Goal: Task Accomplishment & Management: Complete application form

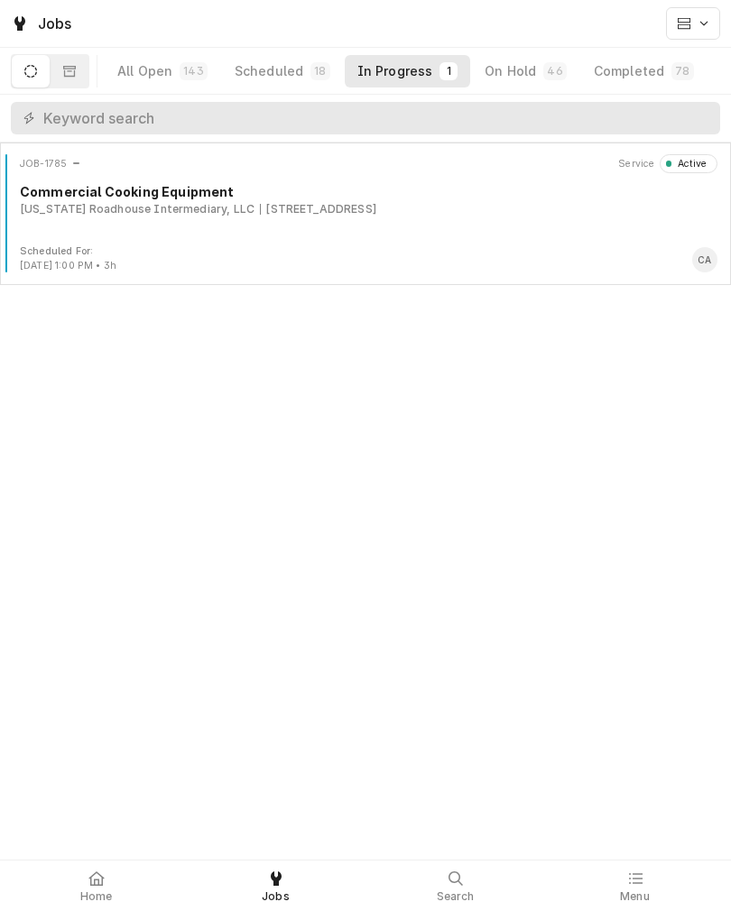
click at [85, 212] on div "Texas Roadhouse Intermediary, LLC" at bounding box center [137, 209] width 235 height 16
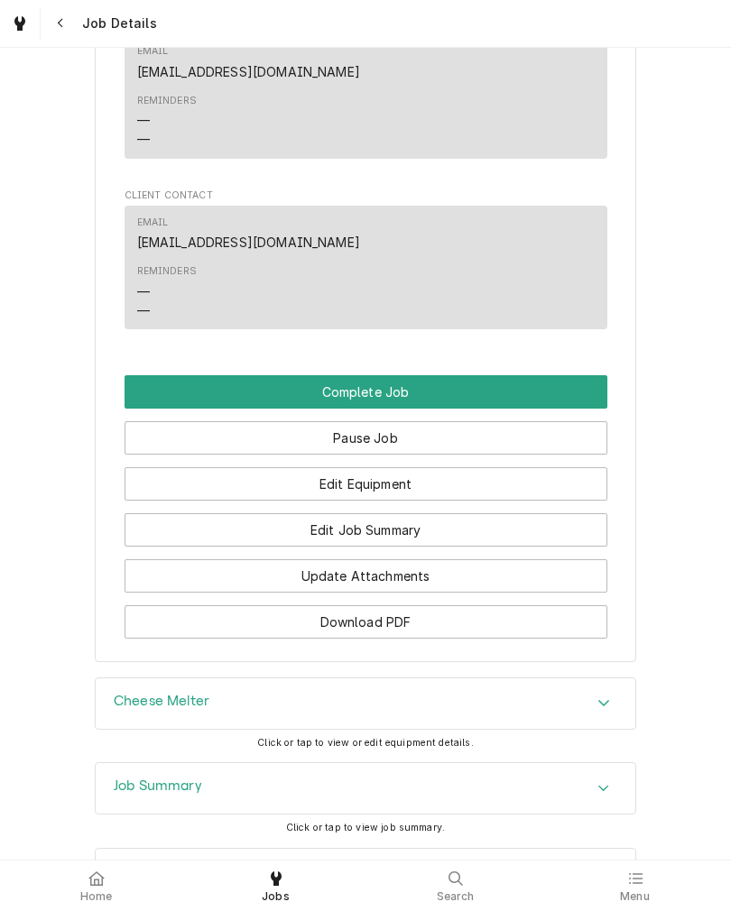
scroll to position [1441, 0]
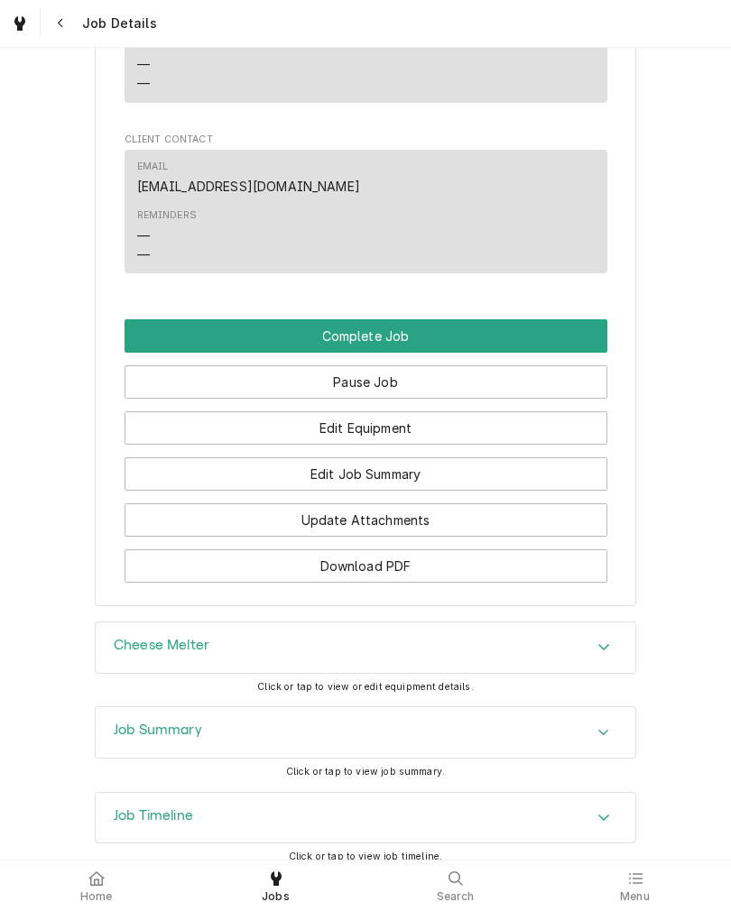
click at [150, 353] on button "Complete Job" at bounding box center [366, 335] width 483 height 33
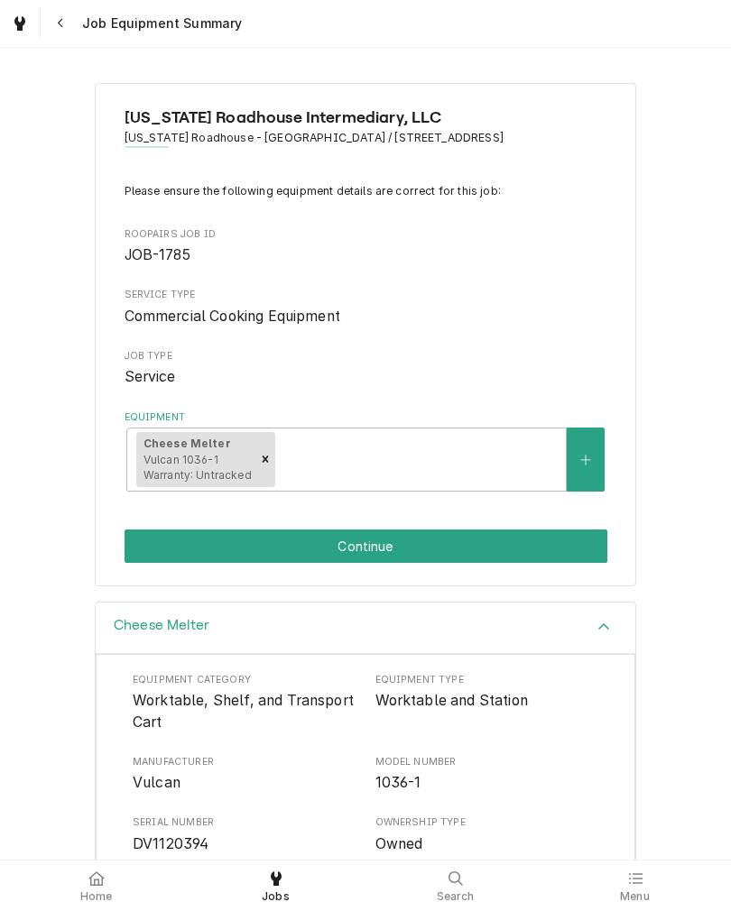
click at [170, 534] on button "Continue" at bounding box center [366, 546] width 483 height 33
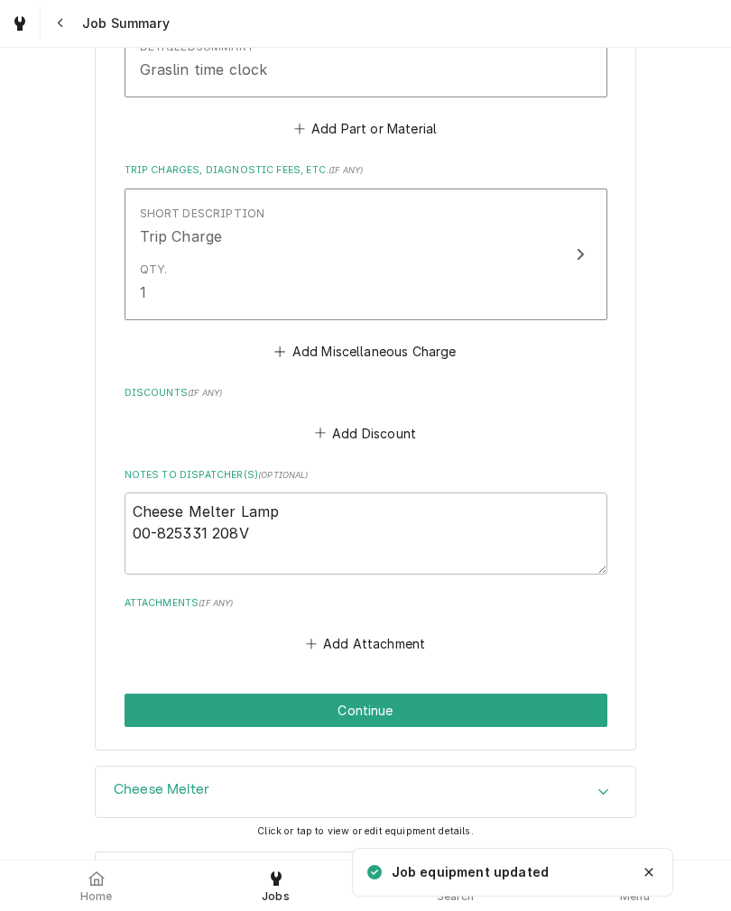
scroll to position [1504, 0]
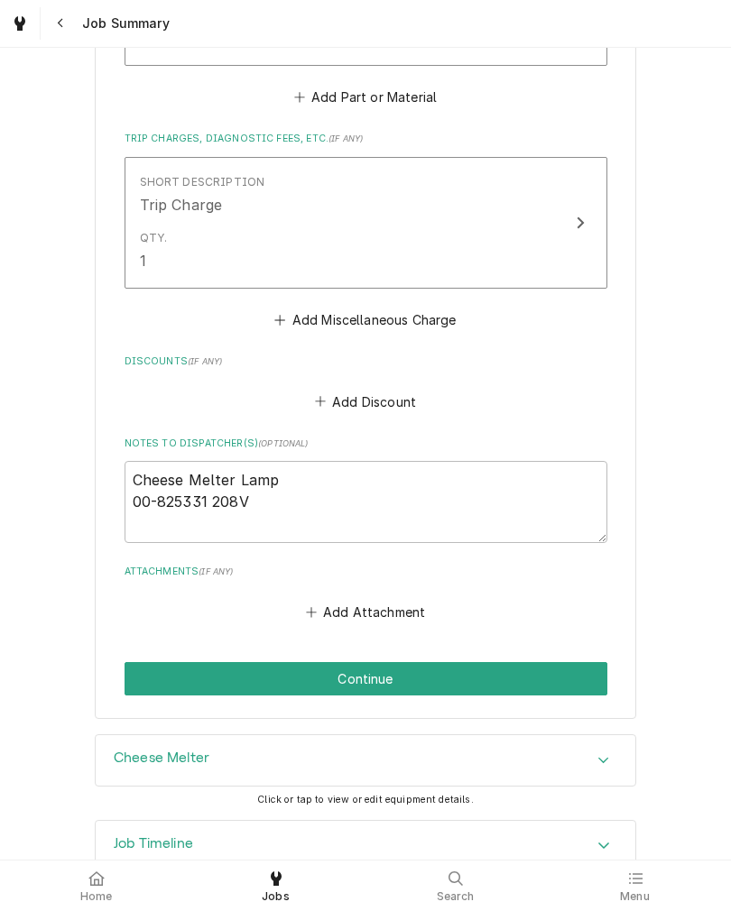
click at [134, 670] on button "Continue" at bounding box center [366, 678] width 483 height 33
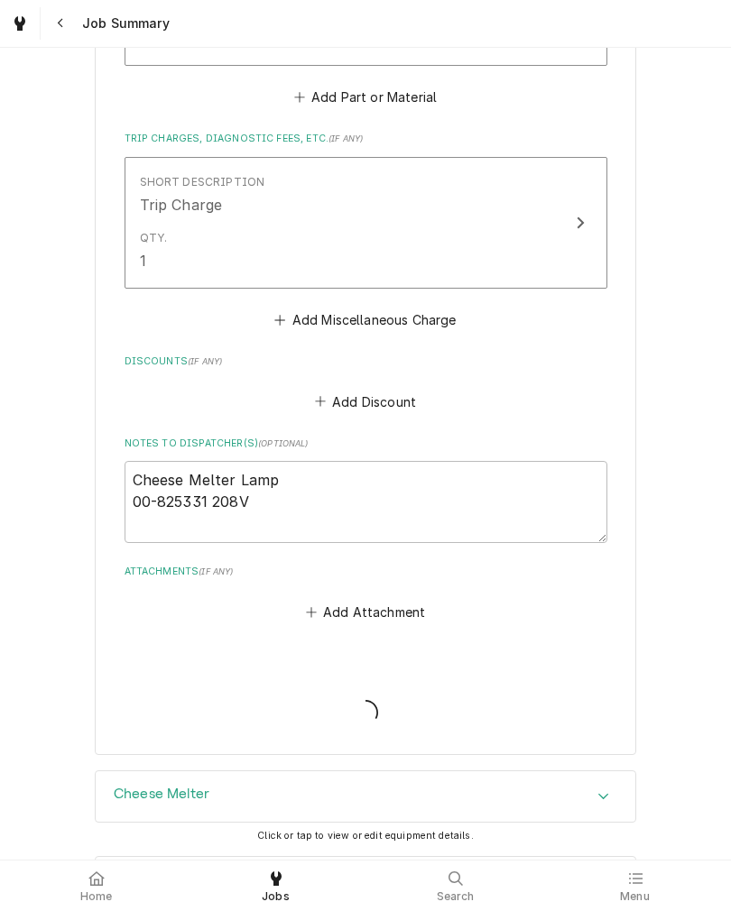
type textarea "x"
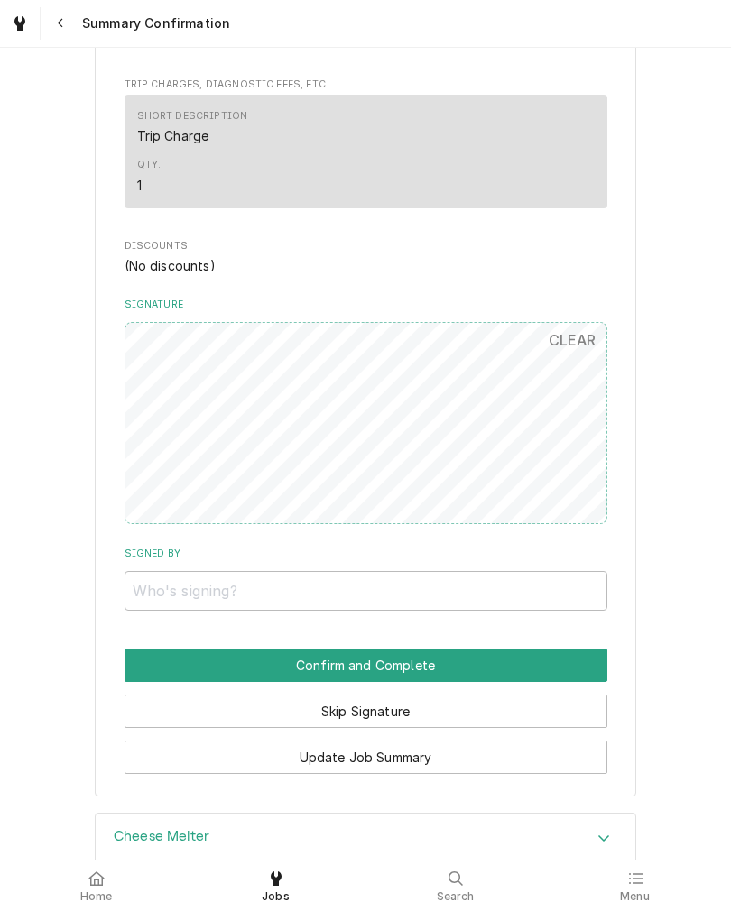
scroll to position [1291, 0]
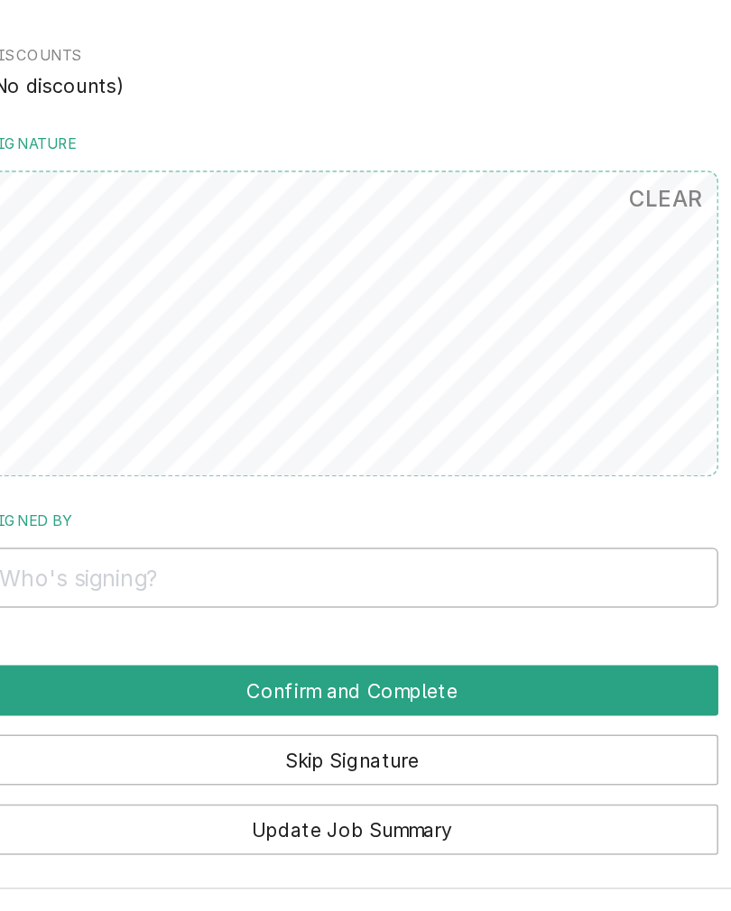
click at [219, 546] on label "Signed By" at bounding box center [366, 553] width 483 height 14
click at [219, 570] on input "Signed By" at bounding box center [366, 590] width 483 height 40
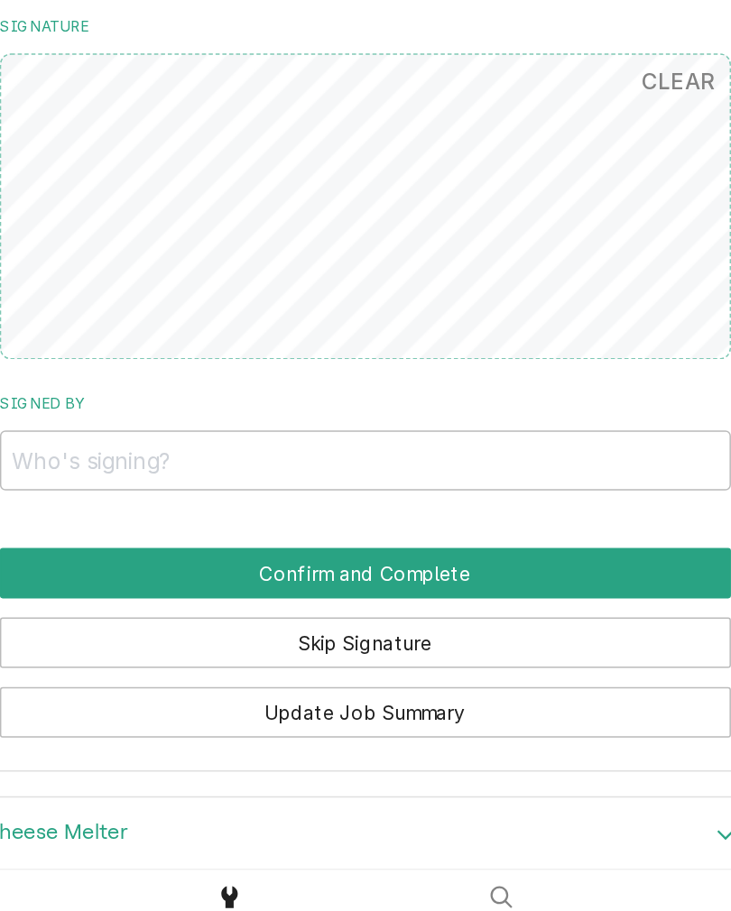
click at [125, 694] on button "Skip Signature" at bounding box center [366, 710] width 483 height 33
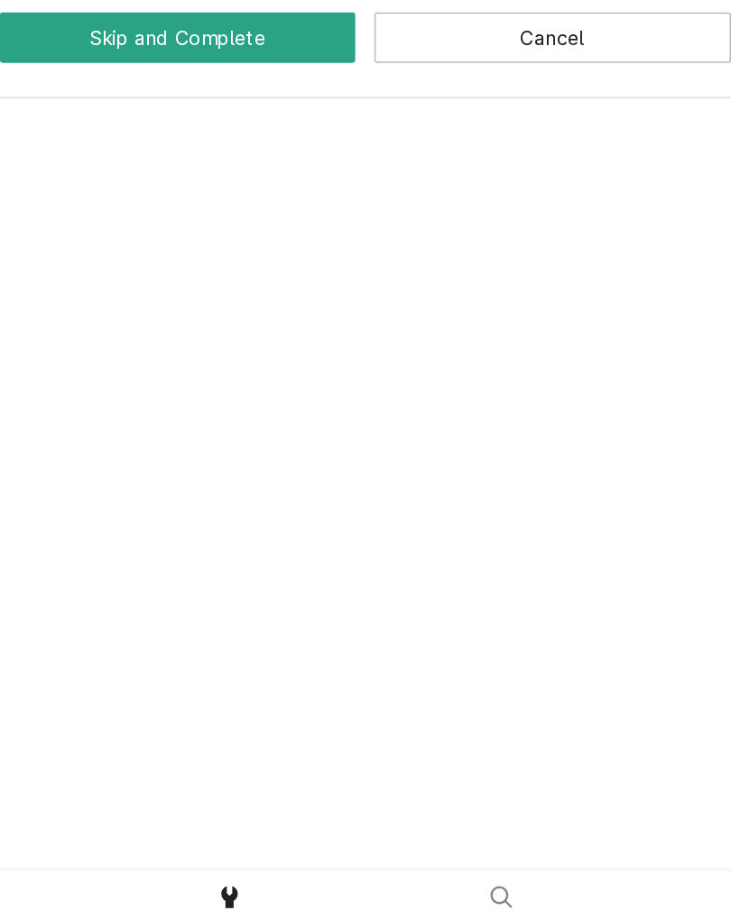
click at [372, 294] on button "Cancel" at bounding box center [489, 310] width 235 height 33
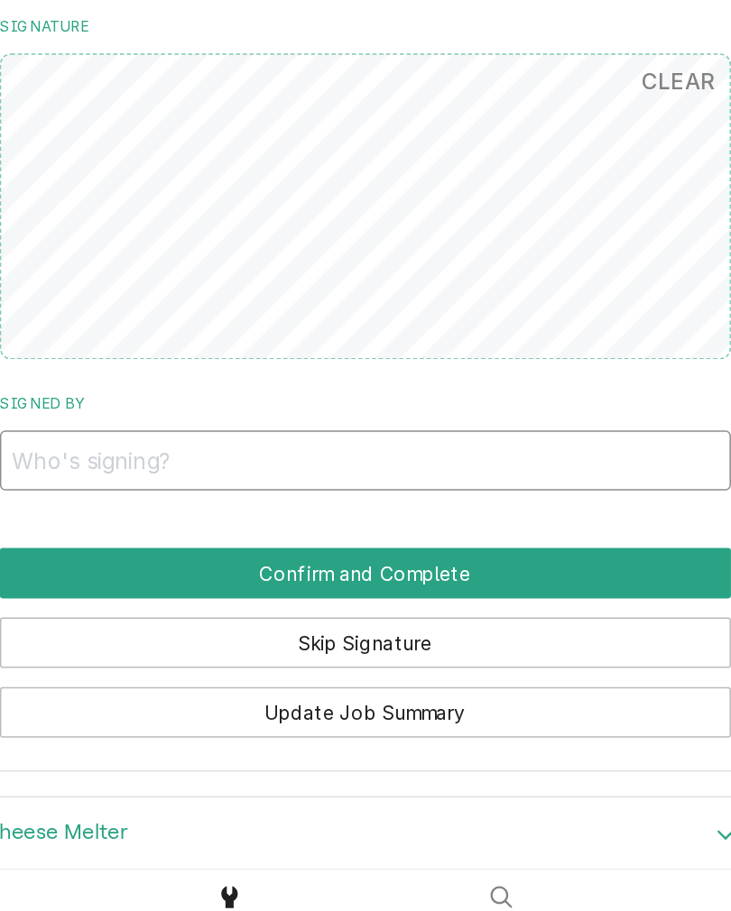
click at [125, 570] on input "Signed By" at bounding box center [366, 590] width 483 height 40
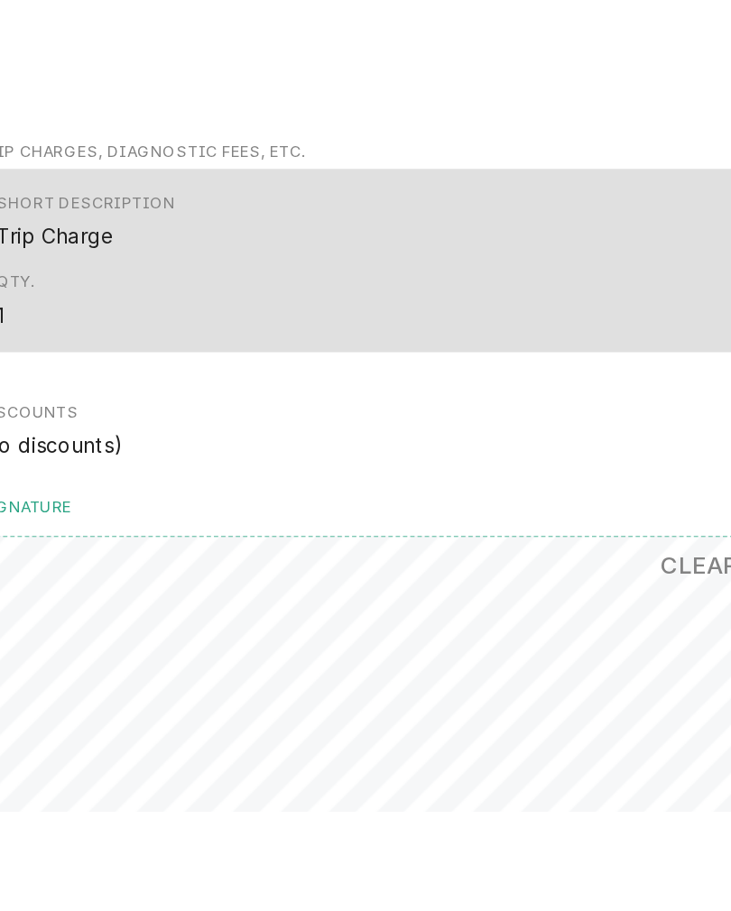
scroll to position [0, 0]
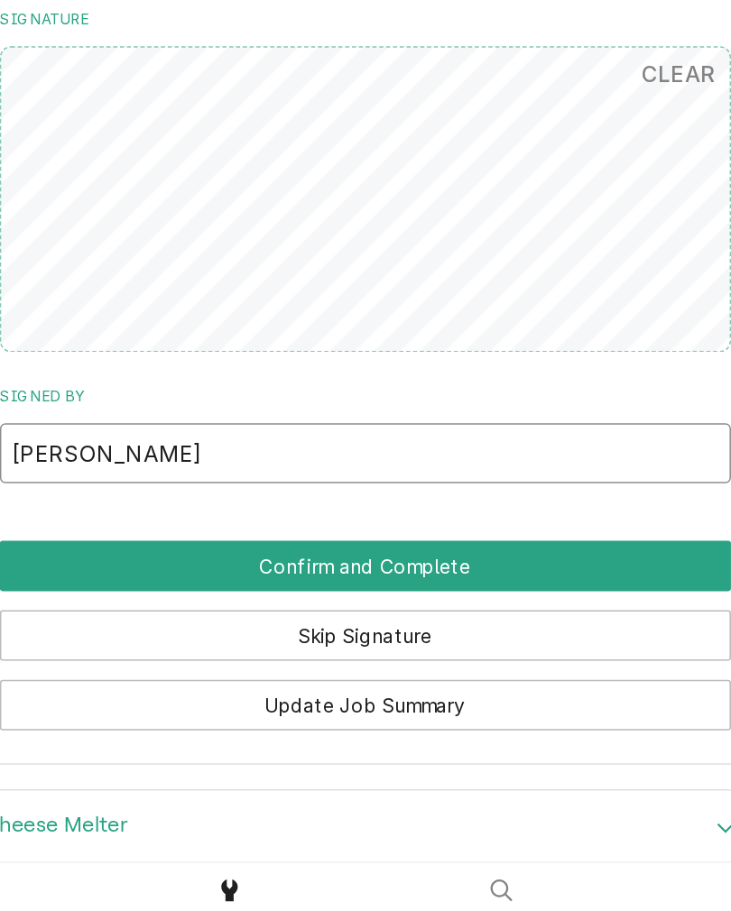
type input "[PERSON_NAME]"
click at [125, 648] on button "Confirm and Complete" at bounding box center [366, 664] width 483 height 33
